Goal: Information Seeking & Learning: Learn about a topic

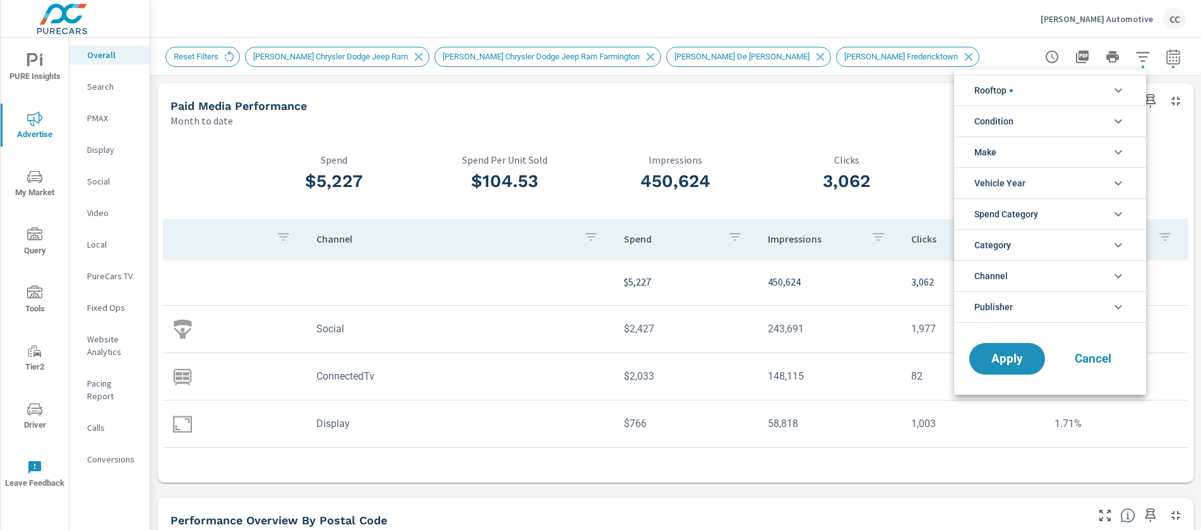
scroll to position [1772, 0]
click at [35, 71] on div at bounding box center [600, 265] width 1201 height 530
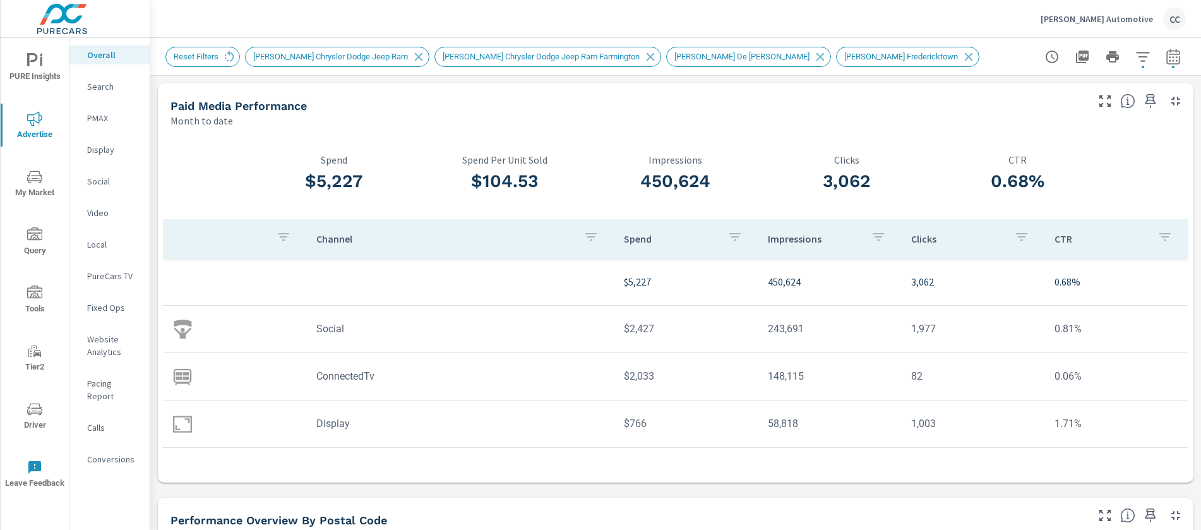
click at [35, 68] on div "Rooftop [PERSON_NAME] Chrysler Dodge Jeep Ram [PERSON_NAME] Chrysler Dodge Jeep…" at bounding box center [600, 265] width 1201 height 530
click at [41, 64] on icon "nav menu" at bounding box center [41, 60] width 3 height 9
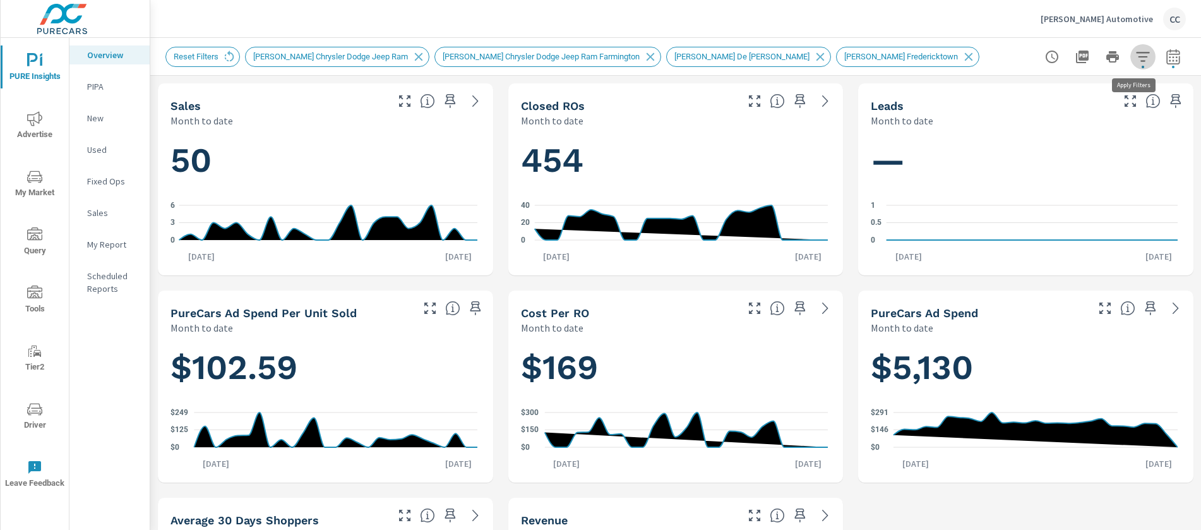
click at [1136, 62] on icon "button" at bounding box center [1143, 56] width 15 height 15
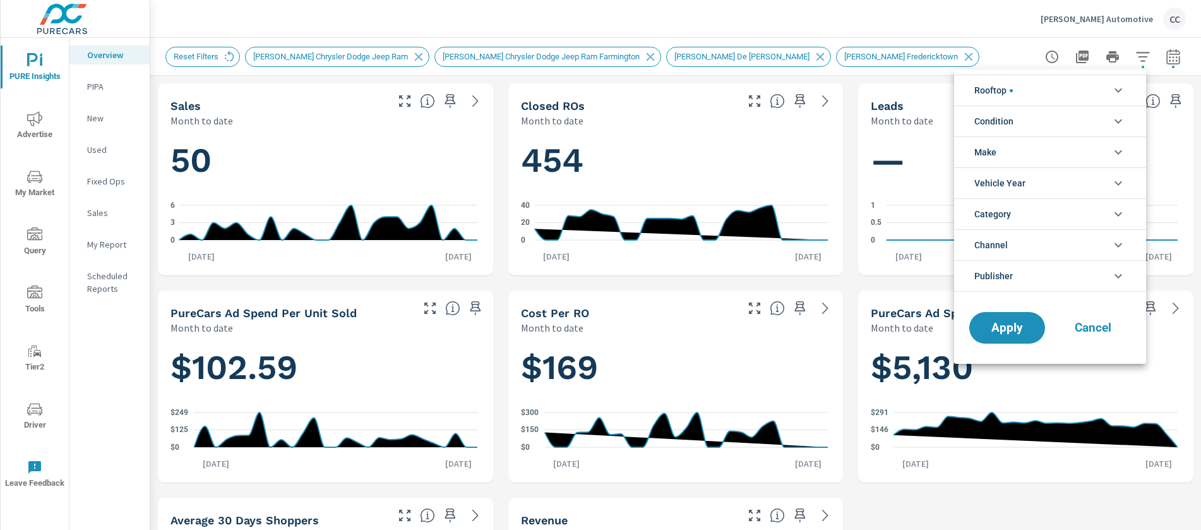
scroll to position [85, 0]
click at [1030, 92] on li "Rooftop" at bounding box center [1050, 90] width 192 height 31
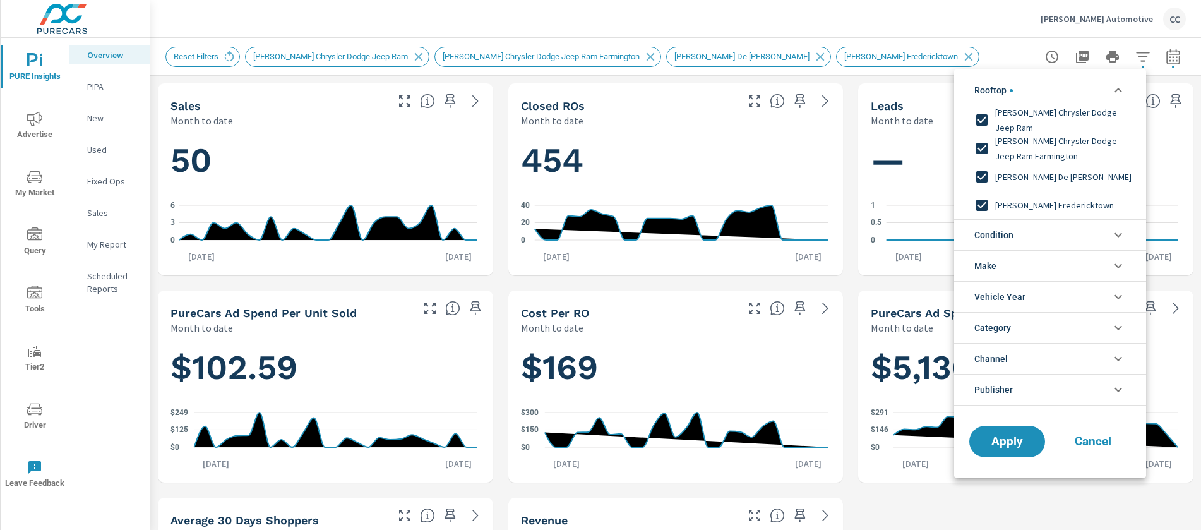
scroll to position [0, 0]
click at [990, 120] on input "filter options" at bounding box center [982, 120] width 27 height 27
click at [980, 150] on input "filter options" at bounding box center [982, 148] width 27 height 27
click at [982, 178] on input "filter options" at bounding box center [982, 177] width 27 height 27
click at [987, 205] on input "filter options" at bounding box center [982, 205] width 27 height 27
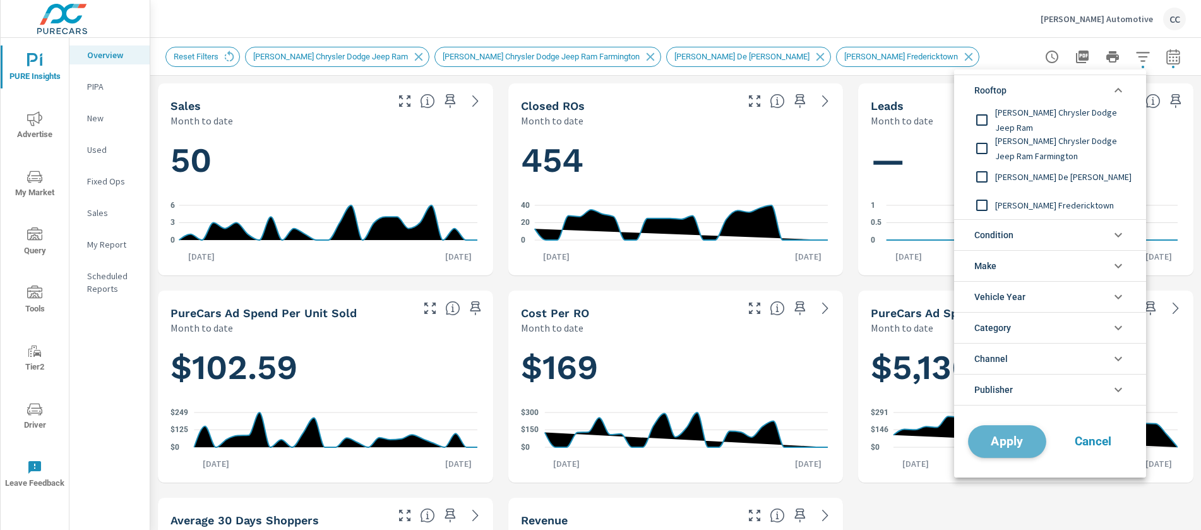
click at [1017, 439] on span "Apply" at bounding box center [1008, 442] width 52 height 12
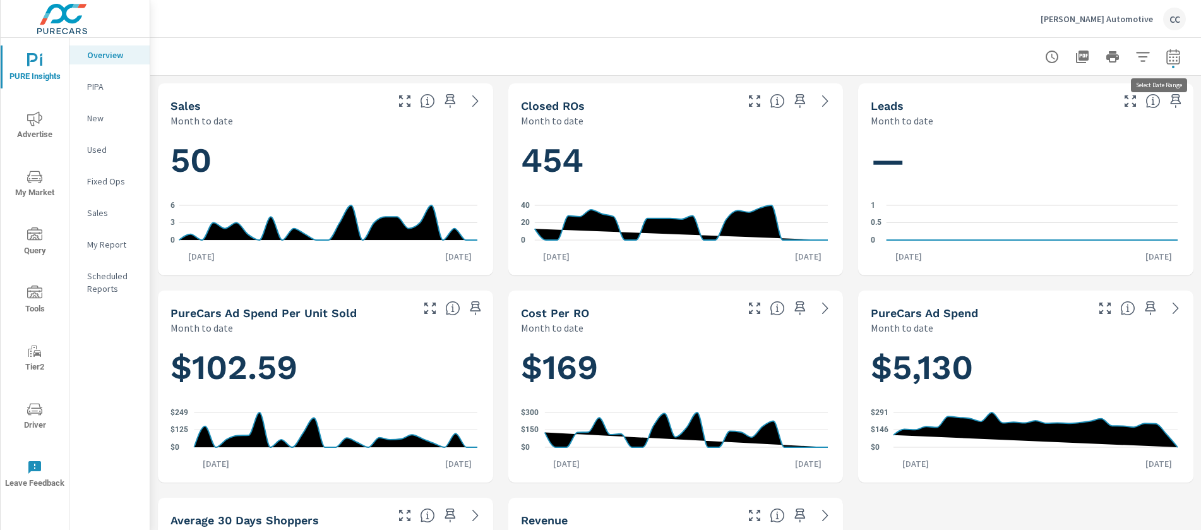
click at [1167, 54] on icon "button" at bounding box center [1173, 56] width 13 height 15
select select "Month to date"
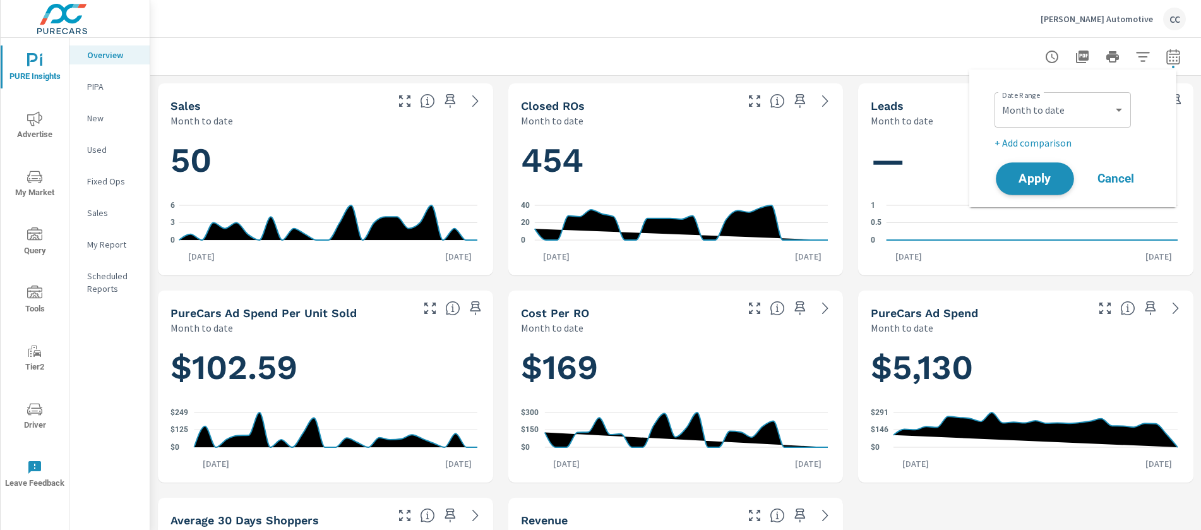
click at [1045, 177] on span "Apply" at bounding box center [1035, 179] width 52 height 12
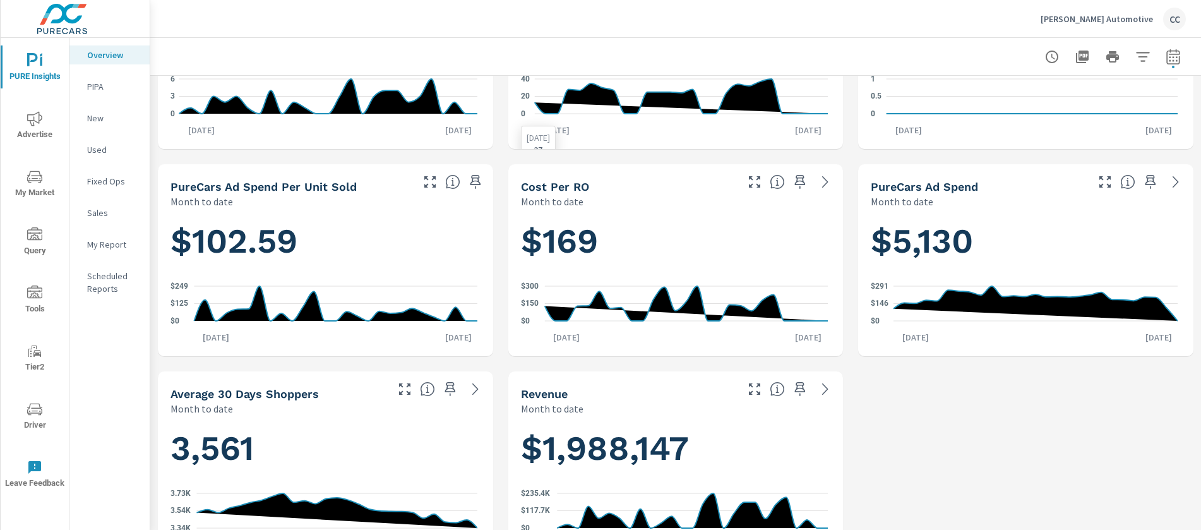
scroll to position [231, 0]
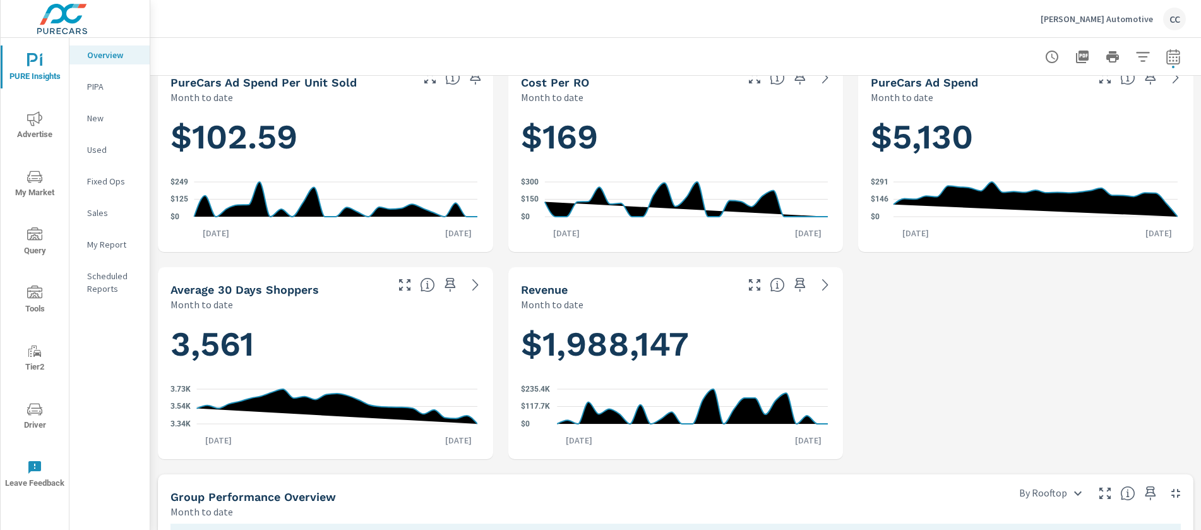
click at [40, 120] on icon "nav menu" at bounding box center [34, 118] width 15 height 15
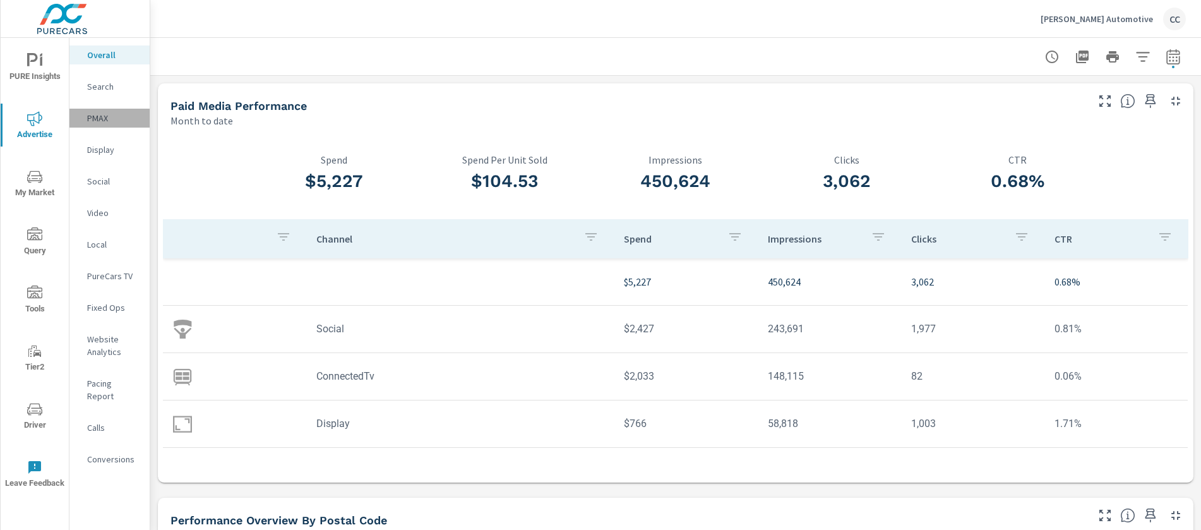
click at [107, 116] on p "PMAX" at bounding box center [113, 118] width 52 height 13
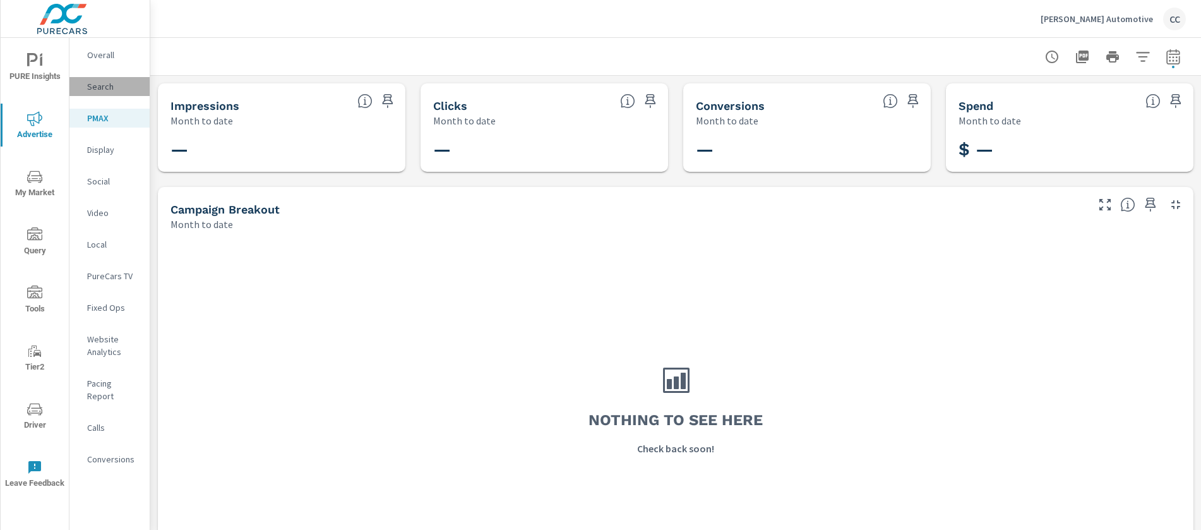
click at [111, 86] on p "Search" at bounding box center [113, 86] width 52 height 13
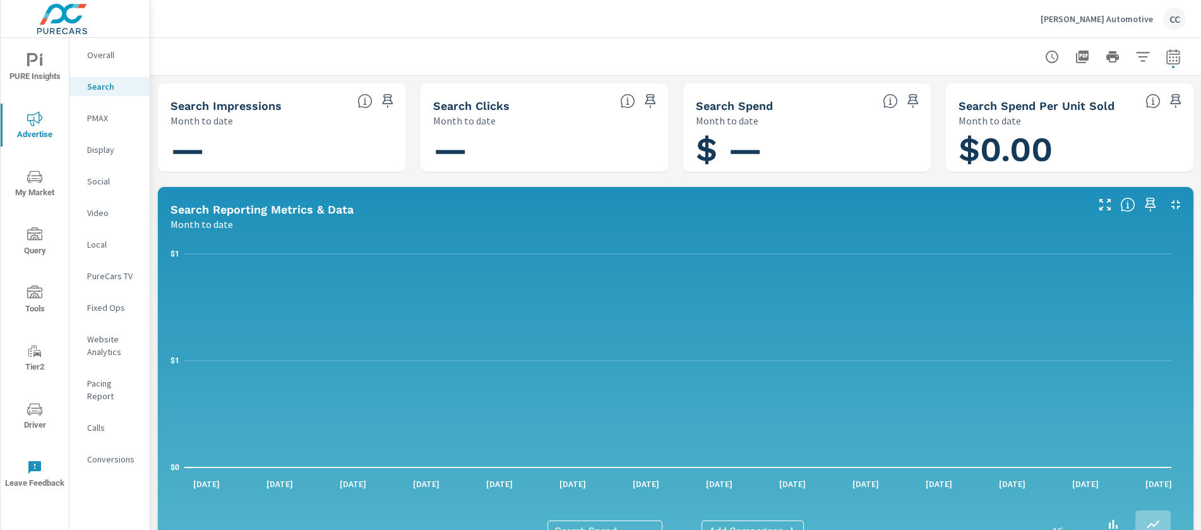
click at [117, 53] on p "Overall" at bounding box center [113, 55] width 52 height 13
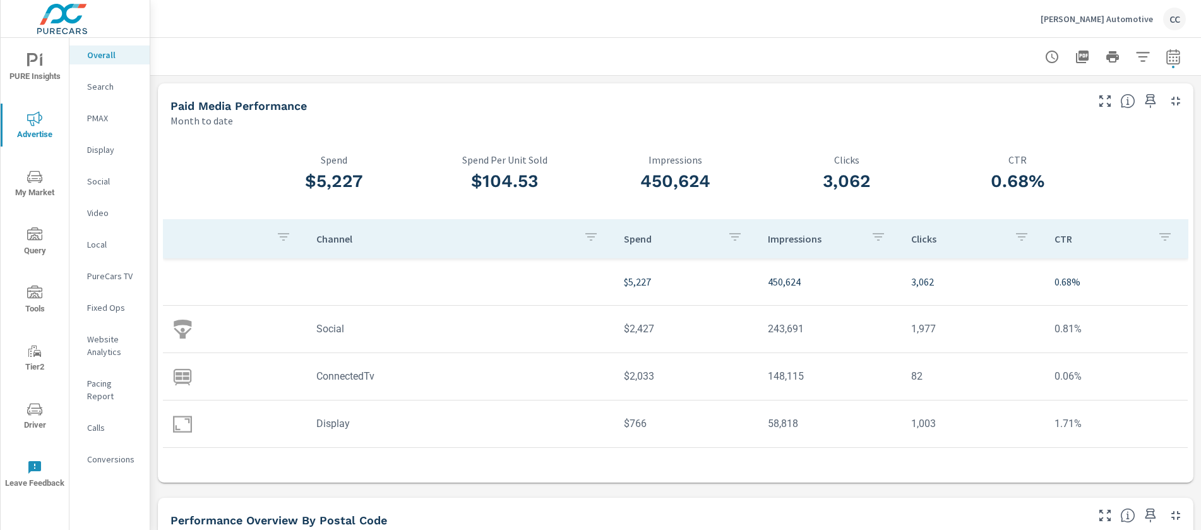
click at [1132, 25] on div "[PERSON_NAME] Automotive CC" at bounding box center [1113, 19] width 145 height 23
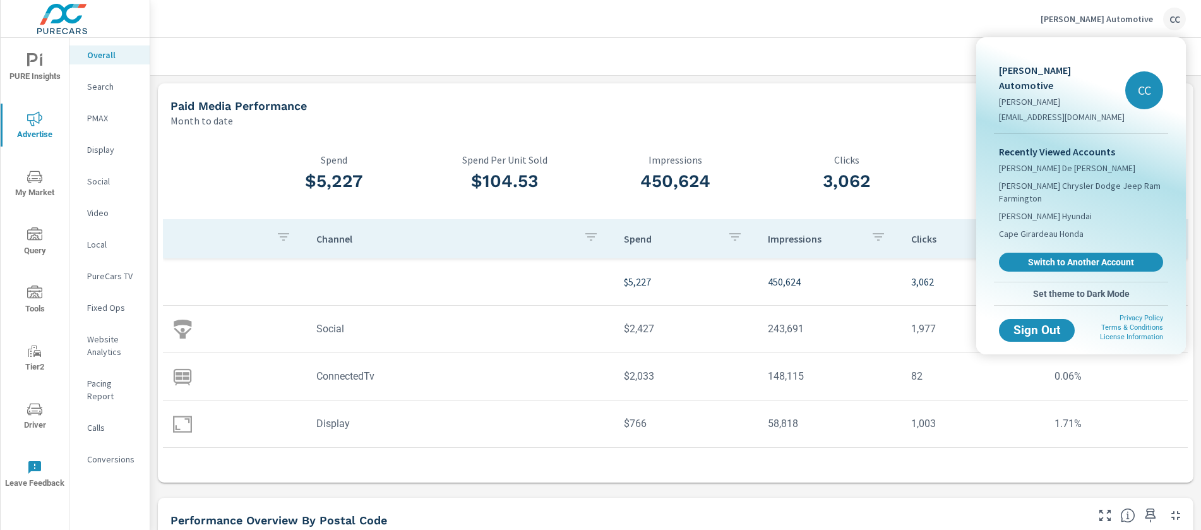
click at [35, 69] on div at bounding box center [600, 265] width 1201 height 530
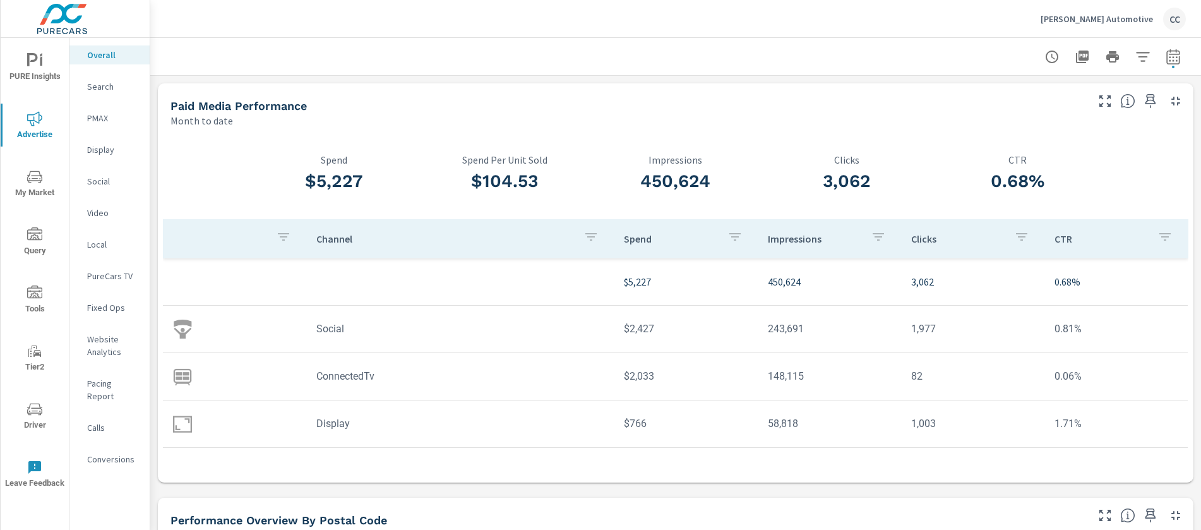
click at [30, 66] on div "[PERSON_NAME] Automotive [PERSON_NAME] [EMAIL_ADDRESS][DOMAIN_NAME] CC Recently…" at bounding box center [600, 265] width 1201 height 530
click at [30, 66] on icon "nav menu" at bounding box center [34, 60] width 15 height 15
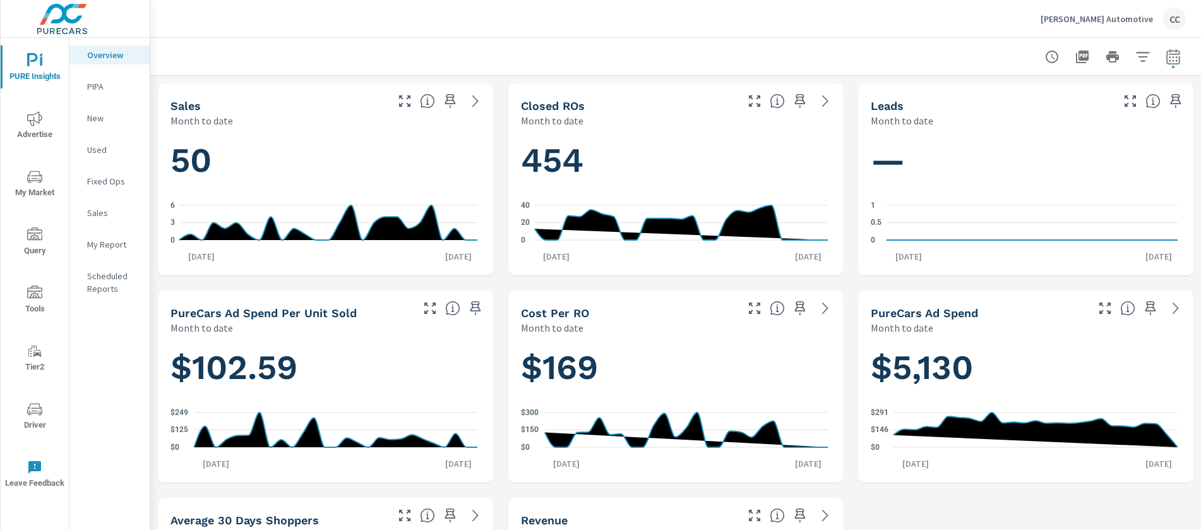
click at [1106, 25] on div "[PERSON_NAME] Automotive CC" at bounding box center [1113, 19] width 145 height 23
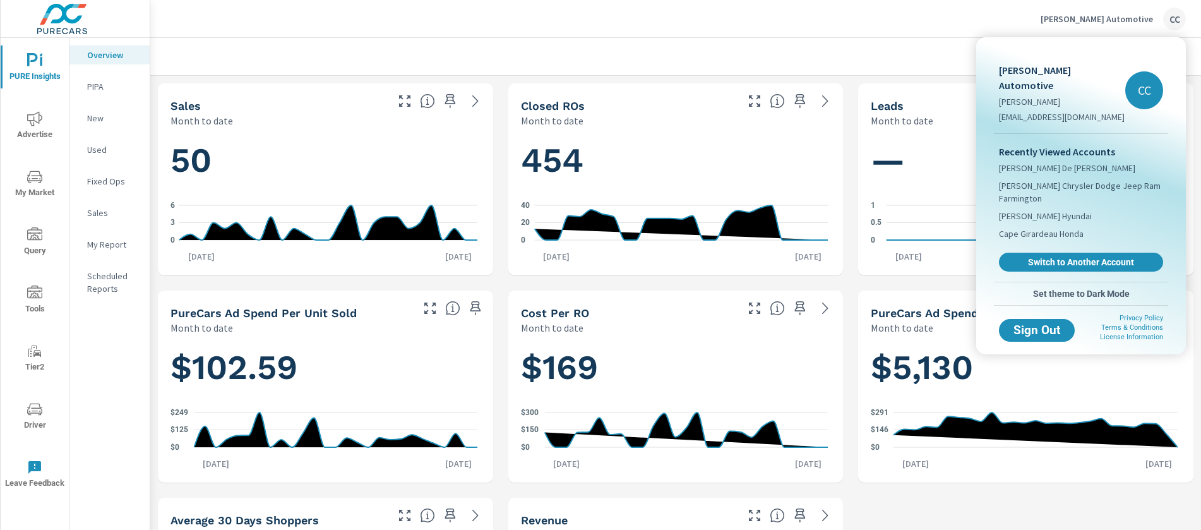
click at [857, 37] on div at bounding box center [600, 265] width 1201 height 530
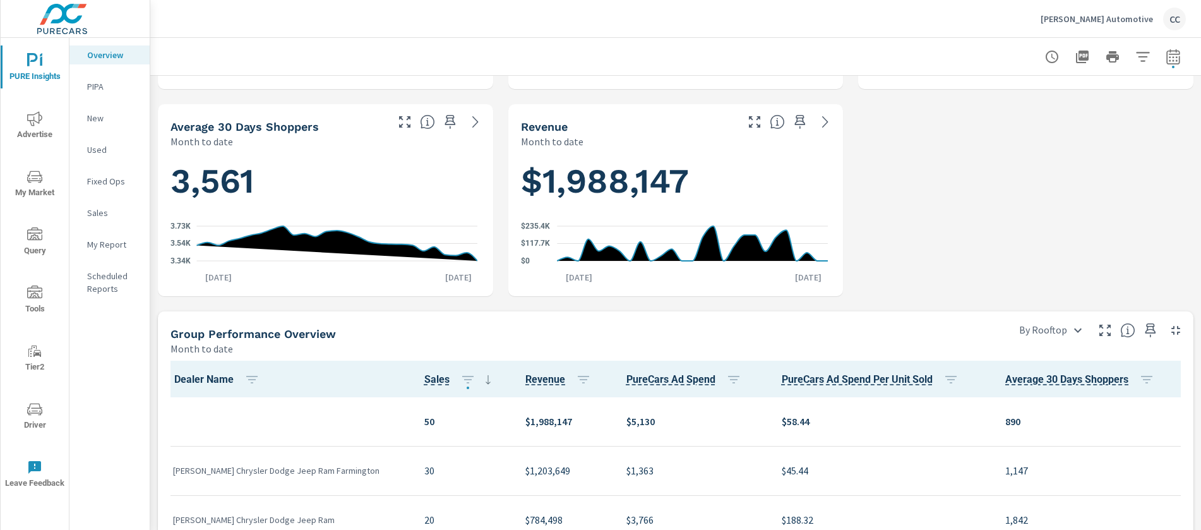
scroll to position [403, 0]
